Goal: Task Accomplishment & Management: Use online tool/utility

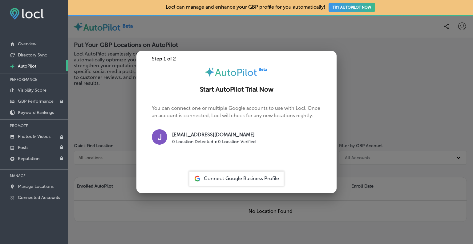
click at [218, 31] on div at bounding box center [236, 122] width 473 height 244
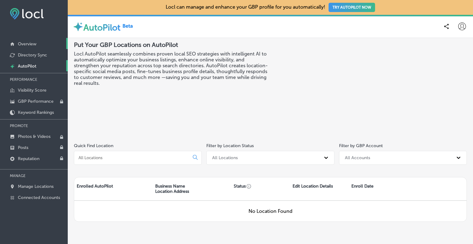
click at [28, 42] on p "Overview" at bounding box center [27, 43] width 18 height 5
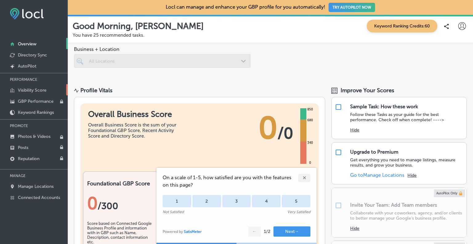
click at [36, 90] on p "Visibility Score" at bounding box center [32, 89] width 29 height 5
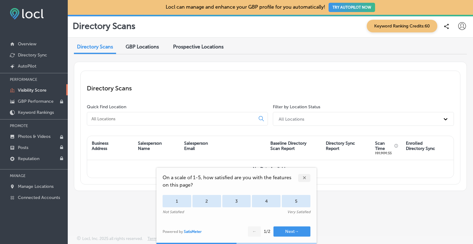
click at [189, 43] on div "Prospective Locations" at bounding box center [199, 47] width 60 height 13
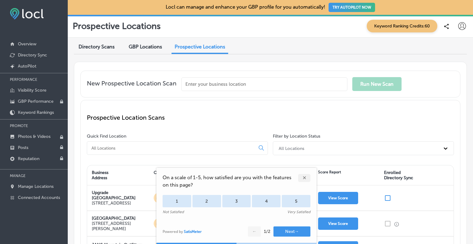
click at [306, 180] on div "✕" at bounding box center [304, 178] width 12 height 8
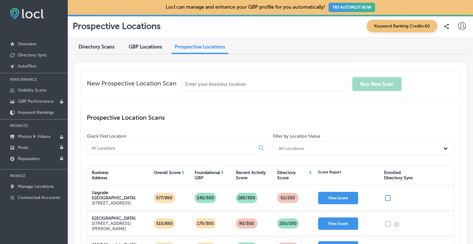
click at [209, 85] on input "text" at bounding box center [264, 84] width 166 height 14
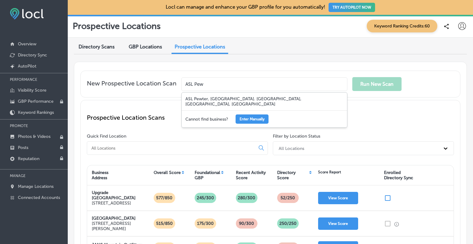
click at [192, 100] on div "ASL Pewter, [GEOGRAPHIC_DATA]. [GEOGRAPHIC_DATA], [GEOGRAPHIC_DATA], [GEOGRAPHI…" at bounding box center [264, 101] width 165 height 18
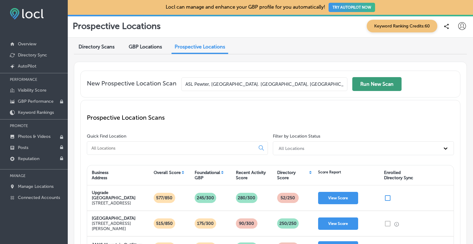
click at [376, 79] on button "Run New Scan" at bounding box center [376, 84] width 49 height 14
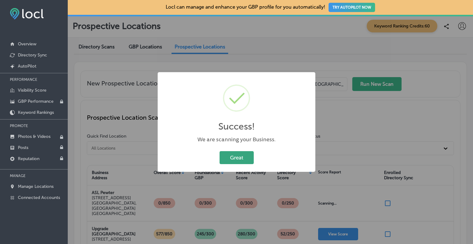
click at [238, 160] on button "Great" at bounding box center [237, 157] width 34 height 13
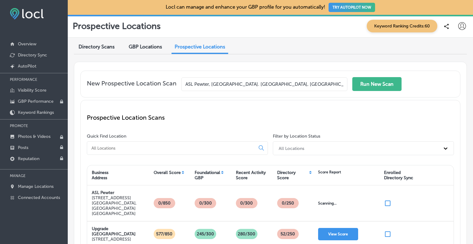
scroll to position [31, 0]
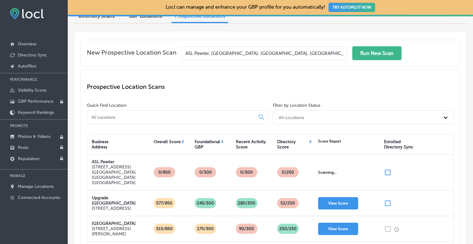
drag, startPoint x: 296, startPoint y: 56, endPoint x: 165, endPoint y: 54, distance: 131.5
click at [165, 54] on div "New Prospective Location Scan ASL Pewter, [GEOGRAPHIC_DATA]. [GEOGRAPHIC_DATA],…" at bounding box center [270, 53] width 367 height 14
type input "B"
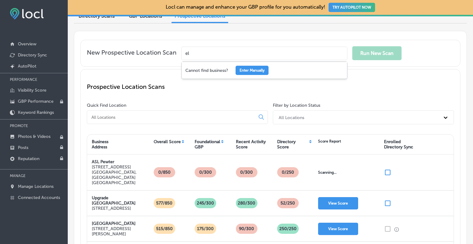
type input "e"
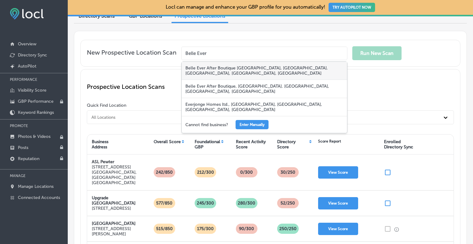
click at [211, 68] on div "Belle Ever After Boutique [GEOGRAPHIC_DATA], [GEOGRAPHIC_DATA]. [GEOGRAPHIC_DAT…" at bounding box center [264, 71] width 165 height 18
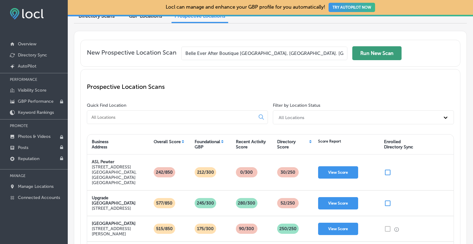
click at [373, 53] on button "Run New Scan" at bounding box center [376, 53] width 49 height 14
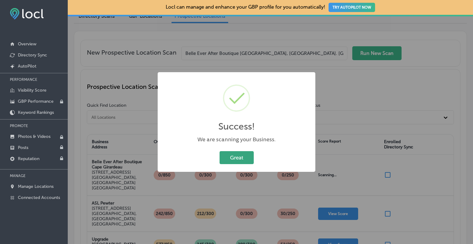
click at [242, 155] on button "Great" at bounding box center [237, 157] width 34 height 13
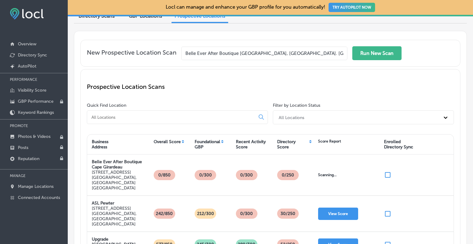
scroll to position [0, 27]
drag, startPoint x: 186, startPoint y: 53, endPoint x: 350, endPoint y: 41, distance: 164.6
click at [350, 41] on div "New Prospective Location [GEOGRAPHIC_DATA] After Boutique [GEOGRAPHIC_DATA], [G…" at bounding box center [270, 53] width 380 height 27
type input "C"
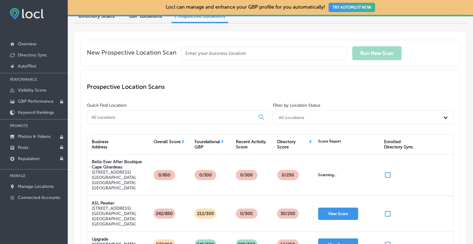
scroll to position [0, 0]
type input "h"
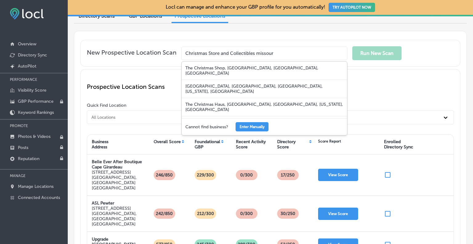
type input "Christmas Store and Collectibles [US_STATE]"
drag, startPoint x: 255, startPoint y: 49, endPoint x: 174, endPoint y: 49, distance: 81.3
click at [174, 49] on div "New Prospective Location Scan Christmas Store and Collectibles [US_STATE] The C…" at bounding box center [270, 53] width 367 height 14
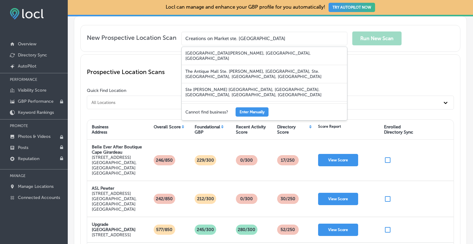
scroll to position [31, 0]
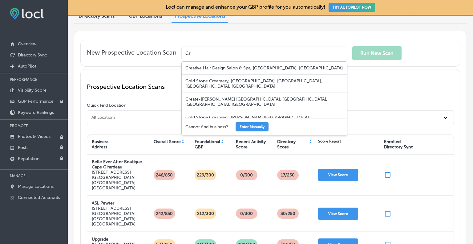
type input "C"
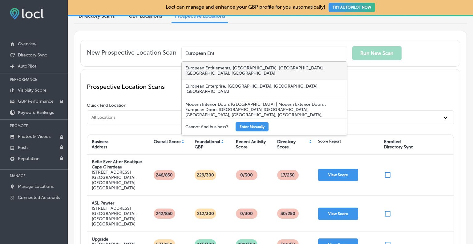
click at [197, 67] on div "European Entitlements, [GEOGRAPHIC_DATA]. [GEOGRAPHIC_DATA], [GEOGRAPHIC_DATA],…" at bounding box center [264, 71] width 165 height 18
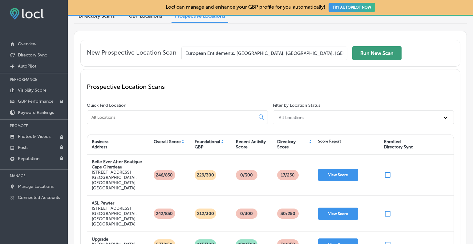
click at [366, 51] on button "Run New Scan" at bounding box center [376, 53] width 49 height 14
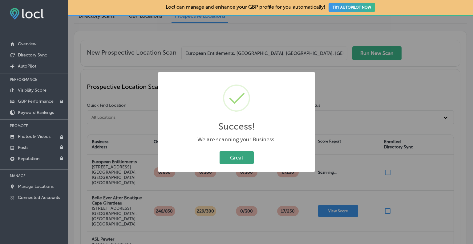
click at [234, 159] on button "Great" at bounding box center [237, 157] width 34 height 13
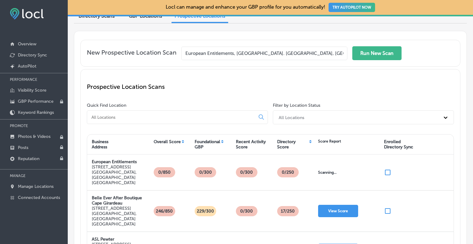
drag, startPoint x: 182, startPoint y: 53, endPoint x: 333, endPoint y: 46, distance: 150.5
click at [333, 46] on form "European Entitlements, [GEOGRAPHIC_DATA]. [GEOGRAPHIC_DATA], [GEOGRAPHIC_DATA],…" at bounding box center [291, 53] width 220 height 14
type input "D"
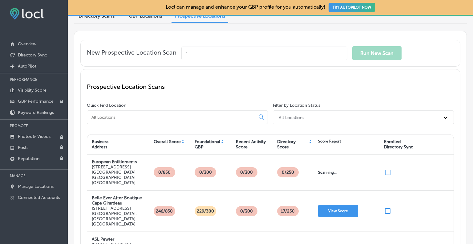
type input "r"
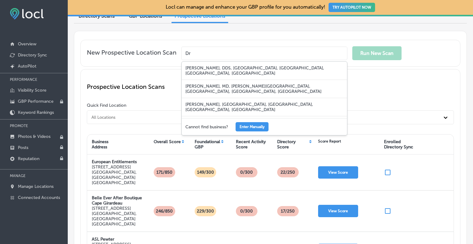
type input "D"
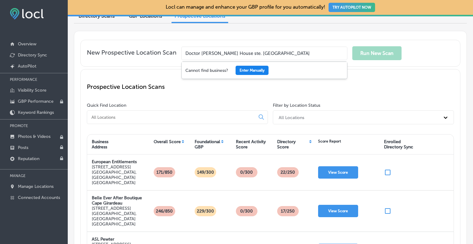
type input "Doctor [PERSON_NAME] House ste. [GEOGRAPHIC_DATA]"
click at [259, 67] on button "Enter Manually" at bounding box center [252, 70] width 33 height 9
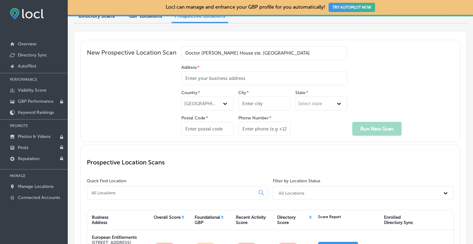
click at [214, 76] on input "Address *" at bounding box center [264, 78] width 166 height 14
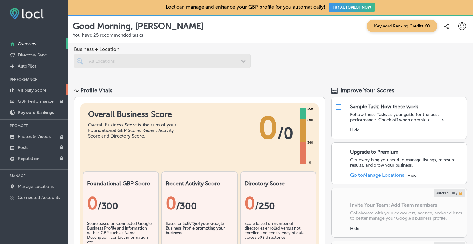
click at [43, 88] on p "Visibility Score" at bounding box center [32, 89] width 29 height 5
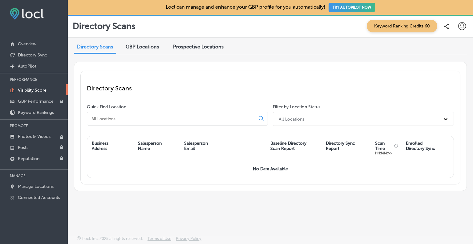
click at [214, 45] on span "Prospective Locations" at bounding box center [198, 47] width 51 height 6
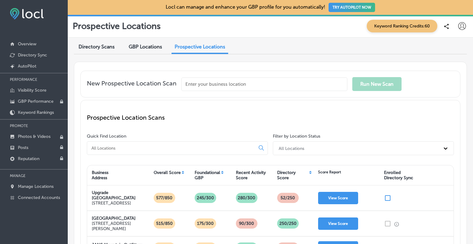
click at [210, 83] on input "text" at bounding box center [264, 84] width 166 height 14
type input ":"
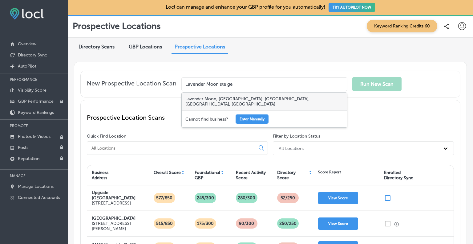
click at [193, 99] on div "Lavender Moon, [GEOGRAPHIC_DATA]. [GEOGRAPHIC_DATA], [GEOGRAPHIC_DATA], [GEOGRA…" at bounding box center [264, 101] width 165 height 18
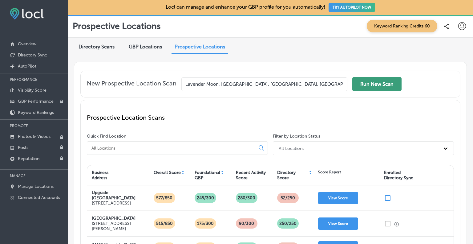
click at [377, 82] on button "Run New Scan" at bounding box center [376, 84] width 49 height 14
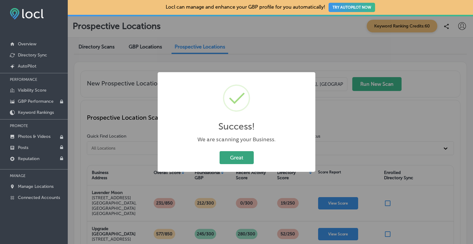
click at [231, 156] on button "Great" at bounding box center [237, 157] width 34 height 13
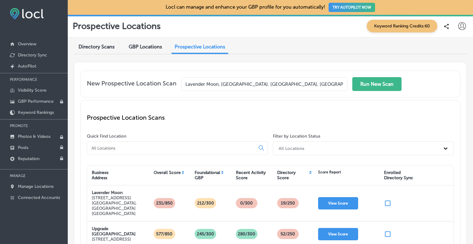
click at [324, 87] on input "Lavender Moon, [GEOGRAPHIC_DATA]. [GEOGRAPHIC_DATA], [GEOGRAPHIC_DATA], [GEOGRA…" at bounding box center [264, 84] width 166 height 14
click at [241, 86] on input "Lavender Moon, [GEOGRAPHIC_DATA]. [GEOGRAPHIC_DATA], [GEOGRAPHIC_DATA], [GEOGRA…" at bounding box center [264, 84] width 166 height 14
drag, startPoint x: 243, startPoint y: 87, endPoint x: 128, endPoint y: 88, distance: 114.3
click at [128, 88] on div "New Prospective Location [GEOGRAPHIC_DATA], [GEOGRAPHIC_DATA]. [GEOGRAPHIC_DATA…" at bounding box center [270, 84] width 367 height 14
type input "H, Ste. [GEOGRAPHIC_DATA], [GEOGRAPHIC_DATA], [GEOGRAPHIC_DATA]"
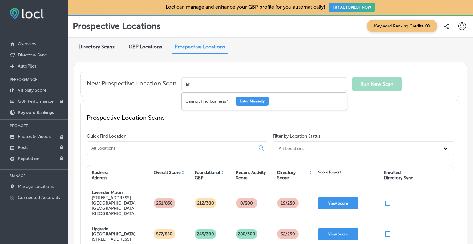
type input "a"
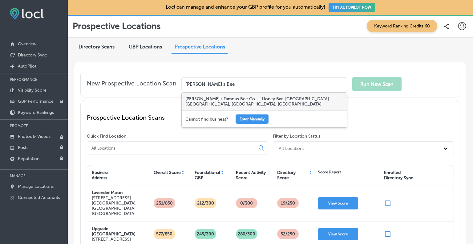
click at [190, 97] on div "[PERSON_NAME]'s Famous Bee Co. + Honey Bar, [GEOGRAPHIC_DATA]. [GEOGRAPHIC_DATA…" at bounding box center [264, 101] width 165 height 18
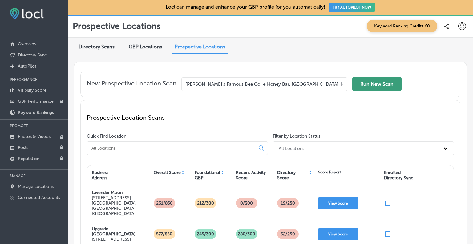
click at [380, 83] on button "Run New Scan" at bounding box center [376, 84] width 49 height 14
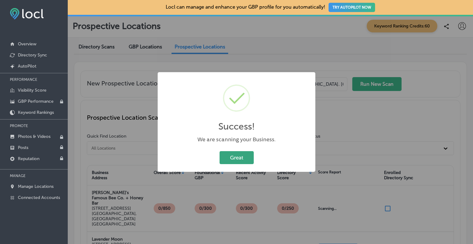
click at [237, 156] on button "Great" at bounding box center [237, 157] width 34 height 13
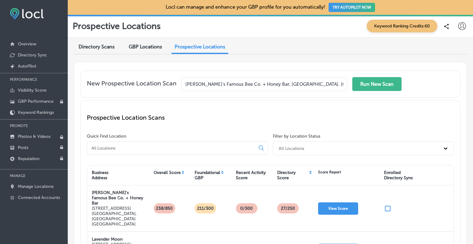
scroll to position [0, 3]
drag, startPoint x: 186, startPoint y: 82, endPoint x: 343, endPoint y: 70, distance: 156.7
type input "L"
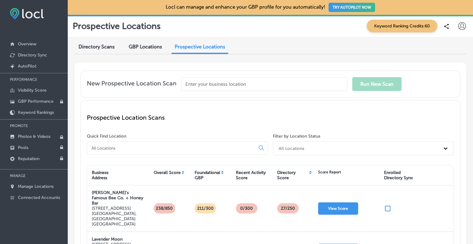
scroll to position [0, 0]
type input "o"
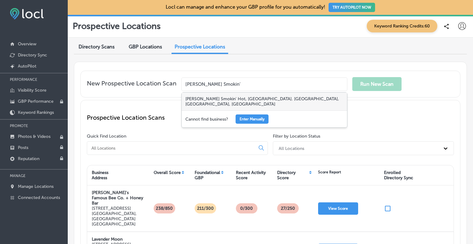
click at [278, 96] on div "[PERSON_NAME] Smokin' Hot, [GEOGRAPHIC_DATA]. [GEOGRAPHIC_DATA], [GEOGRAPHIC_DA…" at bounding box center [264, 101] width 165 height 18
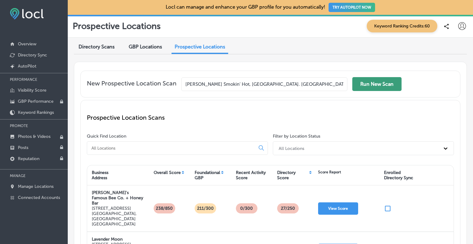
click at [367, 78] on button "Run New Scan" at bounding box center [376, 84] width 49 height 14
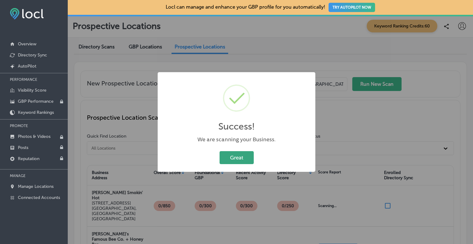
click at [236, 162] on button "Great" at bounding box center [237, 157] width 34 height 13
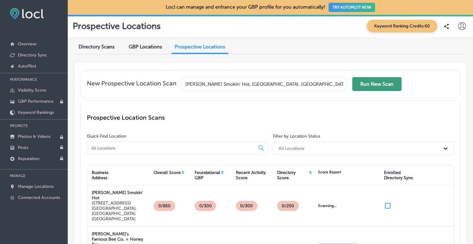
click at [376, 77] on button "Run New Scan" at bounding box center [376, 84] width 49 height 14
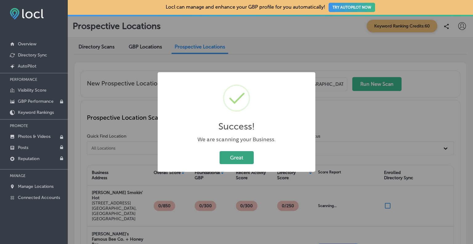
click at [236, 160] on button "Great" at bounding box center [237, 157] width 34 height 13
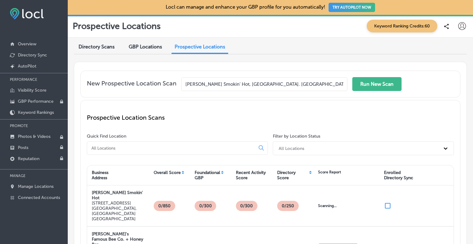
drag, startPoint x: 187, startPoint y: 83, endPoint x: 331, endPoint y: 67, distance: 145.1
click at [322, 75] on div "New Prospective Location [GEOGRAPHIC_DATA][PERSON_NAME]. [GEOGRAPHIC_DATA], [GE…" at bounding box center [270, 84] width 380 height 27
type input "L"
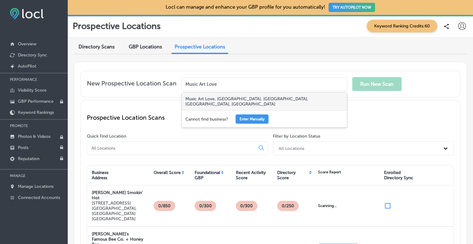
click at [241, 99] on div "Music Art Love, [GEOGRAPHIC_DATA]. [GEOGRAPHIC_DATA], [GEOGRAPHIC_DATA], [GEOGR…" at bounding box center [264, 101] width 165 height 18
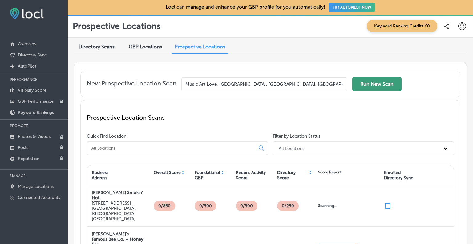
click at [363, 82] on button "Run New Scan" at bounding box center [376, 84] width 49 height 14
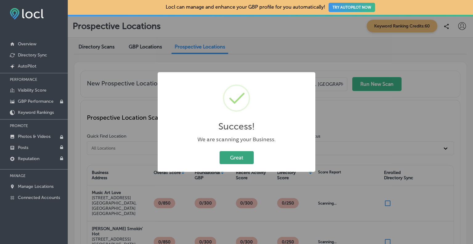
click at [240, 155] on button "Great" at bounding box center [237, 157] width 34 height 13
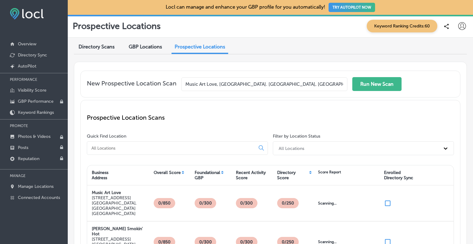
click at [339, 87] on input "Music Art Love, [GEOGRAPHIC_DATA]. [GEOGRAPHIC_DATA], [GEOGRAPHIC_DATA], [GEOGR…" at bounding box center [264, 84] width 166 height 14
drag, startPoint x: 340, startPoint y: 87, endPoint x: 161, endPoint y: 85, distance: 179.0
click at [163, 86] on div "New Prospective Location Scan Music Art Love, [GEOGRAPHIC_DATA]. [GEOGRAPHIC_DA…" at bounding box center [270, 84] width 367 height 14
type input "W"
type input "u"
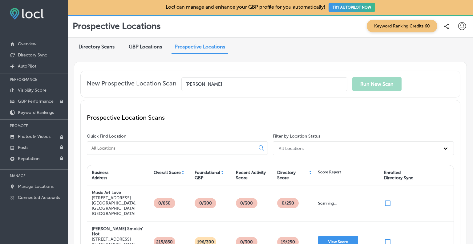
type input "W"
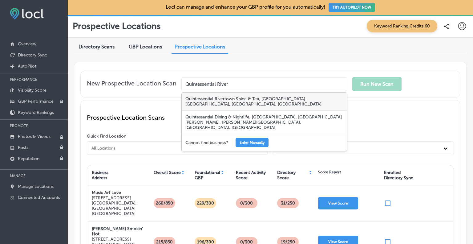
click at [219, 96] on div "Quintessential Rivertown Spice & Tea, [GEOGRAPHIC_DATA]. [GEOGRAPHIC_DATA], [GE…" at bounding box center [264, 101] width 165 height 18
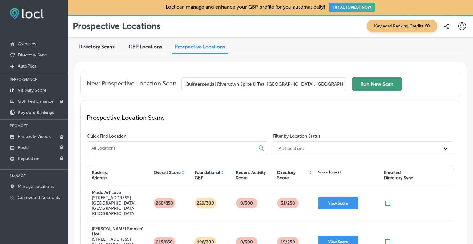
click at [363, 82] on button "Run New Scan" at bounding box center [376, 84] width 49 height 14
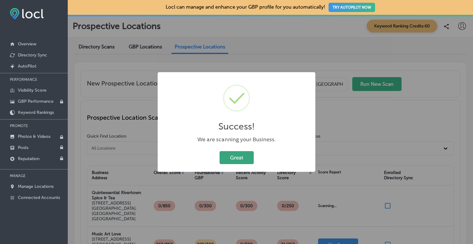
click at [233, 157] on button "Great" at bounding box center [237, 157] width 34 height 13
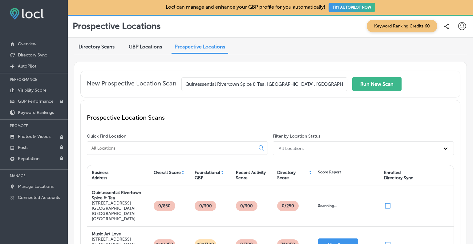
scroll to position [0, 1]
drag, startPoint x: 184, startPoint y: 82, endPoint x: 387, endPoint y: 73, distance: 202.9
click at [387, 73] on div "New Prospective Location [GEOGRAPHIC_DATA]. [GEOGRAPHIC_DATA], [GEOGRAPHIC_DATA…" at bounding box center [270, 84] width 380 height 27
type input "R"
type input "a"
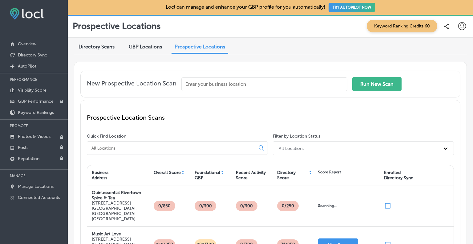
scroll to position [0, 0]
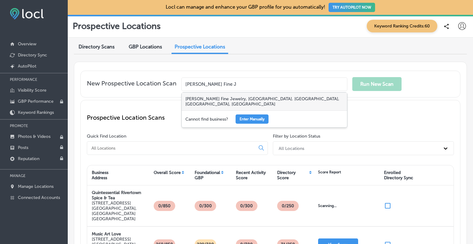
click at [206, 94] on div "[PERSON_NAME] Fine Jewelry, [GEOGRAPHIC_DATA]. [GEOGRAPHIC_DATA], [GEOGRAPHIC_D…" at bounding box center [264, 101] width 165 height 18
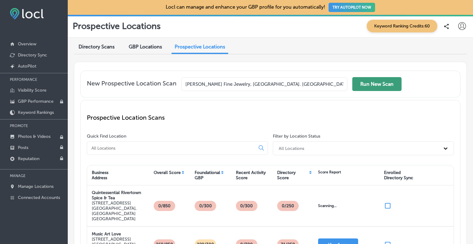
click at [385, 84] on button "Run New Scan" at bounding box center [376, 84] width 49 height 14
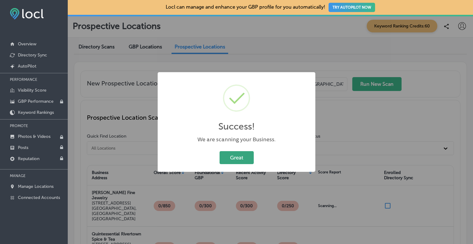
click at [238, 156] on button "Great" at bounding box center [237, 157] width 34 height 13
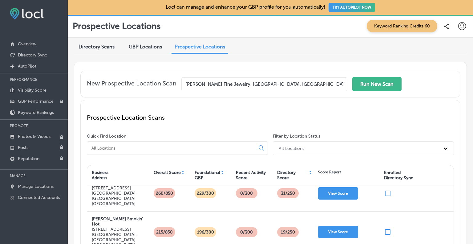
drag, startPoint x: 186, startPoint y: 84, endPoint x: 324, endPoint y: 80, distance: 137.8
click at [324, 80] on input "[PERSON_NAME] Fine Jewelry, [GEOGRAPHIC_DATA]. [GEOGRAPHIC_DATA], [GEOGRAPHIC_D…" at bounding box center [264, 84] width 166 height 14
type input "C"
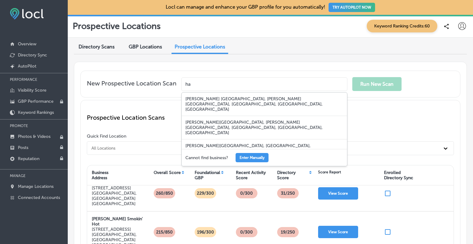
type input "h"
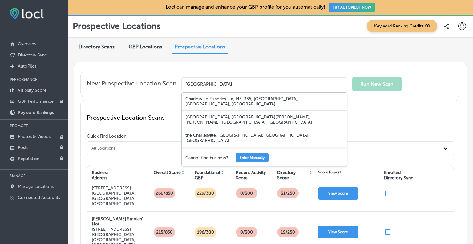
click at [258, 147] on div "Charleville Brewery & Winery, [PERSON_NAME][GEOGRAPHIC_DATA]. [GEOGRAPHIC_DATA]…" at bounding box center [264, 156] width 165 height 18
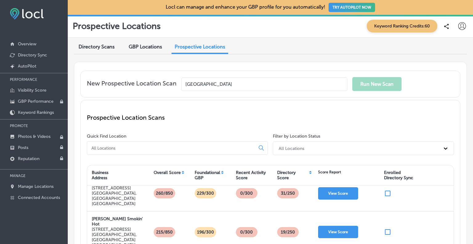
type input "Charleville Brewery & Winery, [PERSON_NAME][GEOGRAPHIC_DATA]. [GEOGRAPHIC_DATA]…"
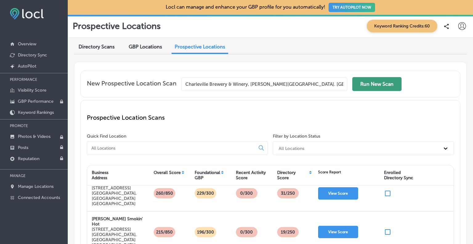
click at [372, 81] on button "Run New Scan" at bounding box center [376, 84] width 49 height 14
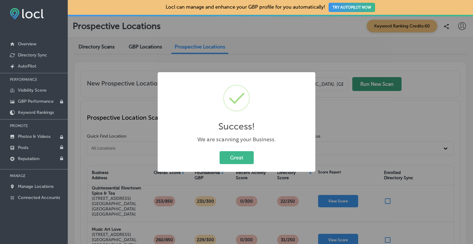
scroll to position [97, 0]
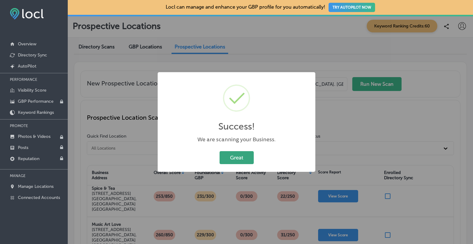
click at [239, 156] on button "Great" at bounding box center [237, 157] width 34 height 13
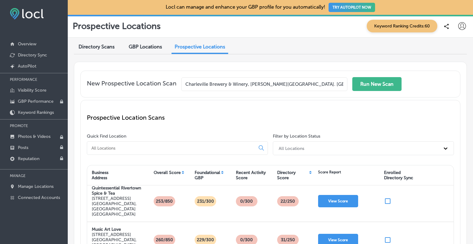
scroll to position [0, 0]
